Goal: Task Accomplishment & Management: Manage account settings

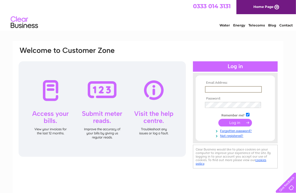
click at [218, 91] on input "text" at bounding box center [233, 89] width 57 height 7
type input "[PERSON_NAME][EMAIL_ADDRESS][DOMAIN_NAME]"
click at [232, 125] on input "submit" at bounding box center [235, 123] width 34 height 8
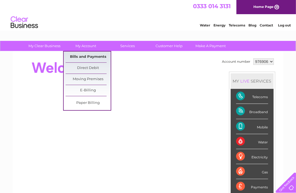
click at [89, 55] on link "Bills and Payments" at bounding box center [87, 57] width 45 height 11
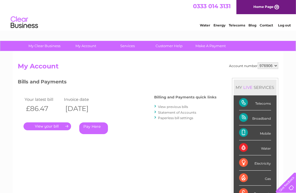
click at [46, 126] on link "." at bounding box center [46, 127] width 47 height 8
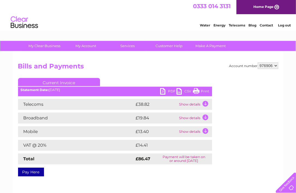
click at [163, 91] on link "PDF" at bounding box center [168, 92] width 16 height 8
